Goal: Check status: Check status

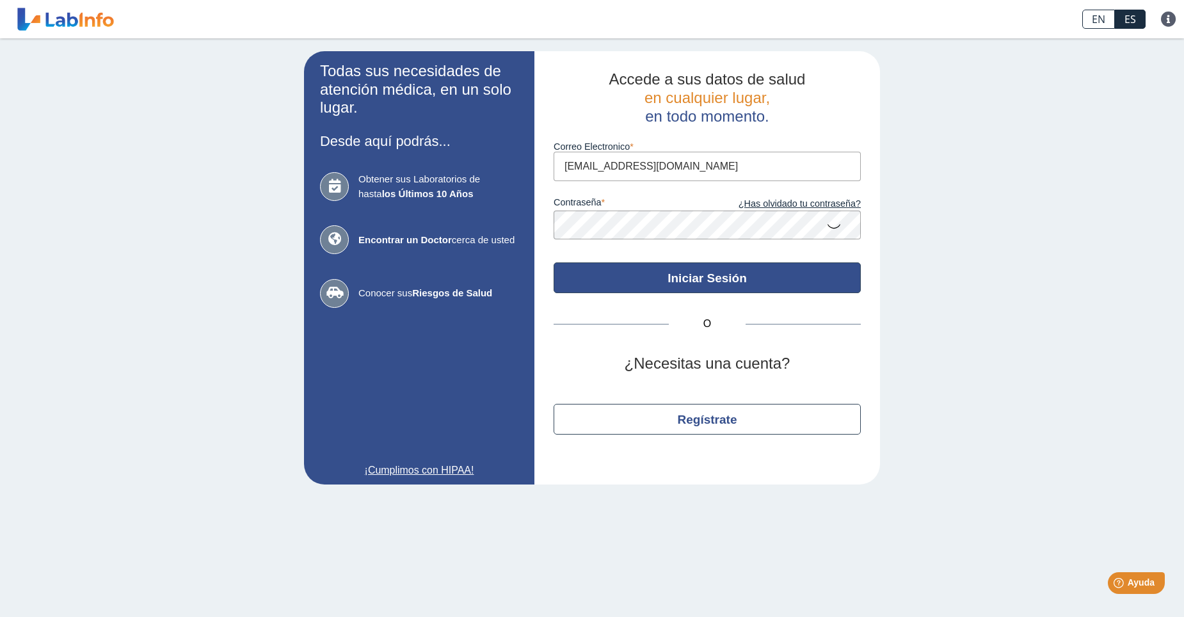
click at [696, 275] on button "Iniciar Sesión" at bounding box center [707, 277] width 307 height 31
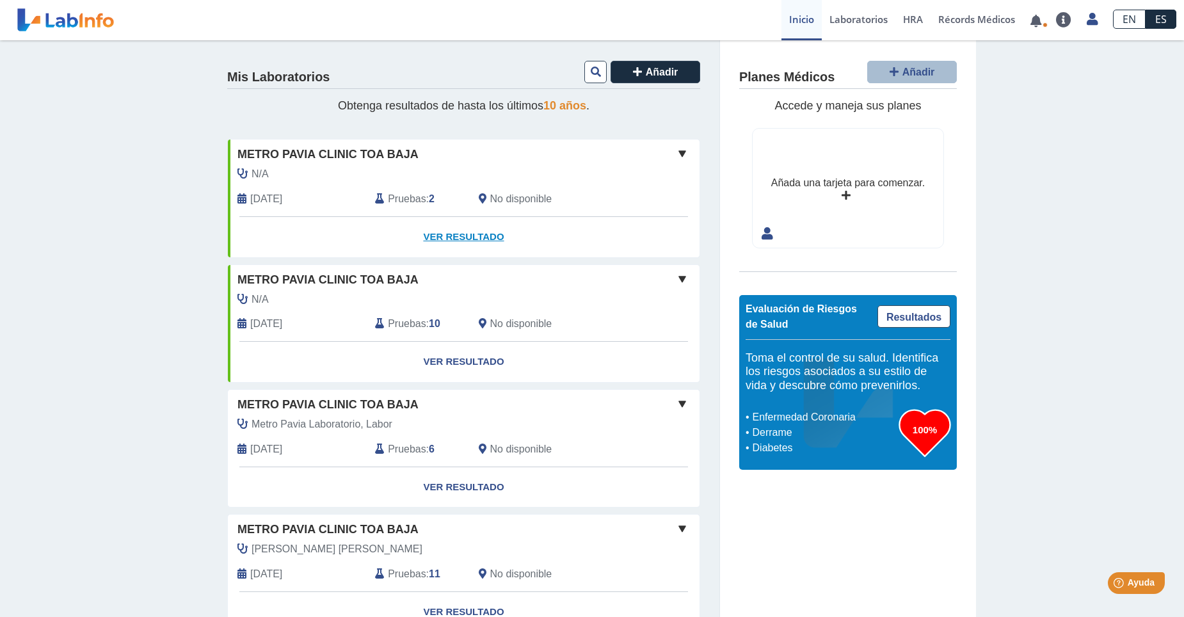
click at [461, 236] on link "Ver Resultado" at bounding box center [464, 237] width 472 height 40
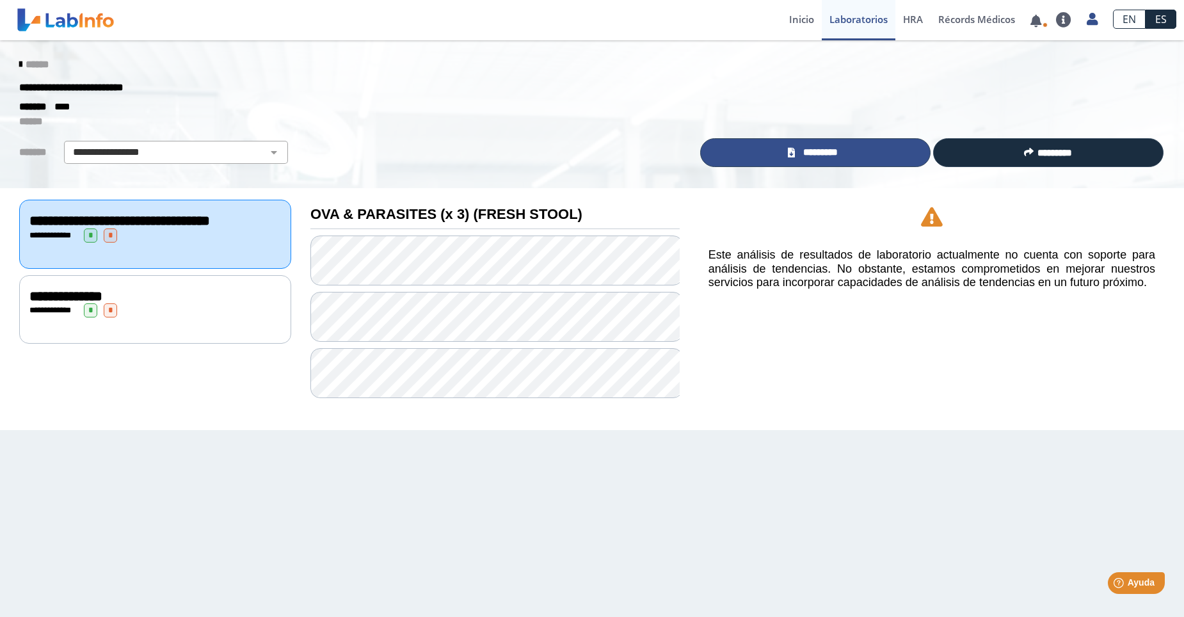
click at [828, 154] on span "*********" at bounding box center [821, 152] width 44 height 15
